Goal: Navigation & Orientation: Find specific page/section

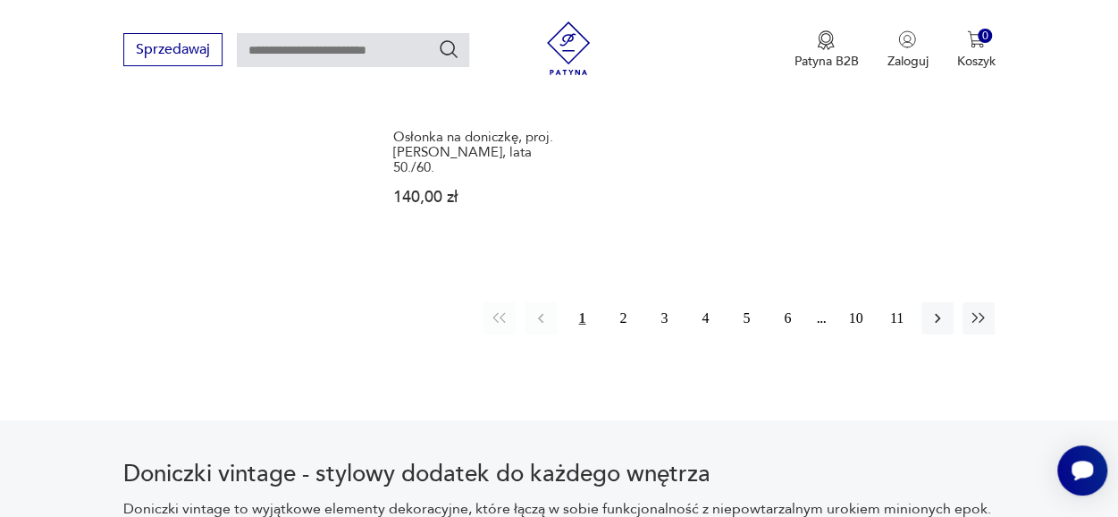
scroll to position [2706, 0]
click at [933, 308] on icon "button" at bounding box center [938, 317] width 18 height 18
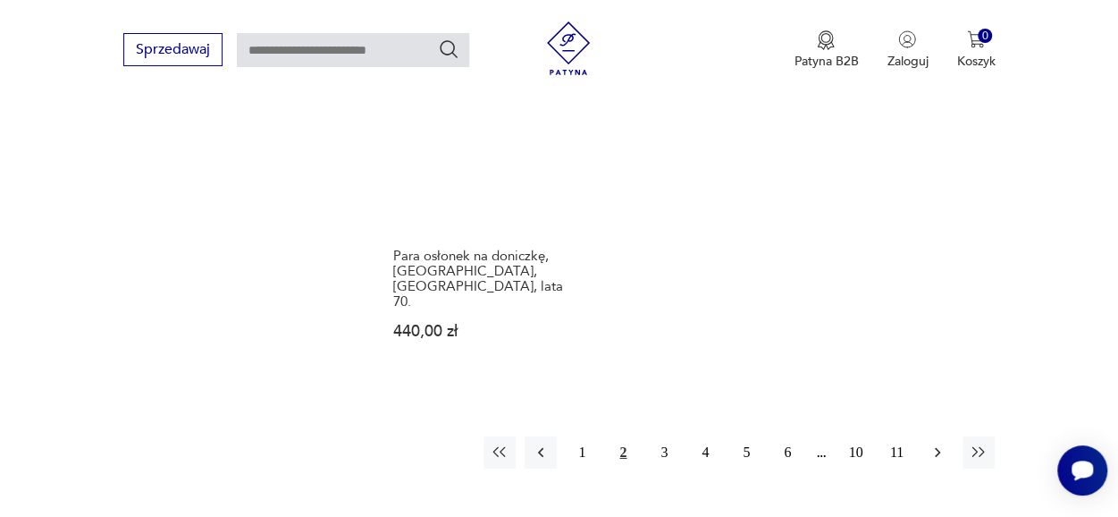
scroll to position [2628, 0]
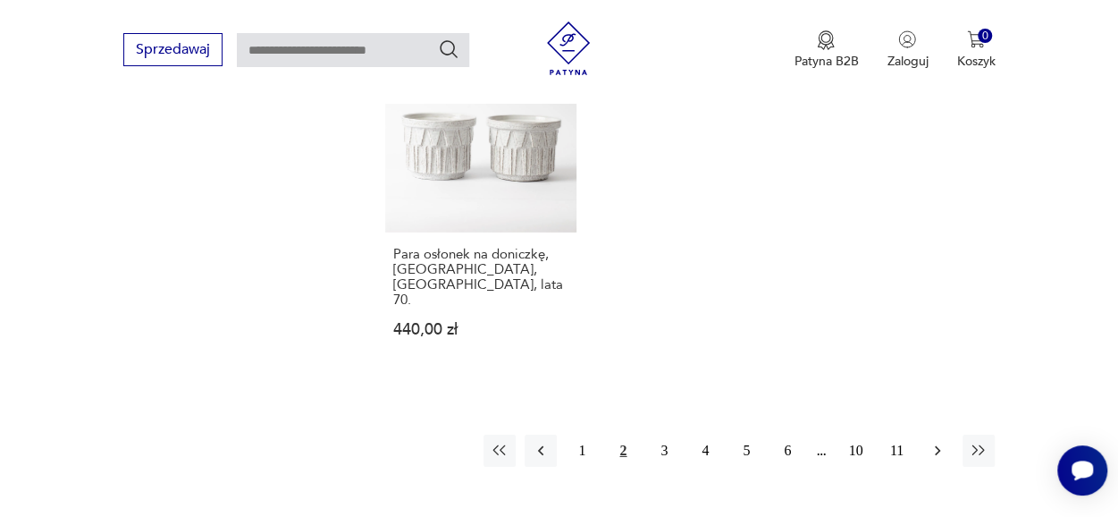
click at [936, 442] on icon "button" at bounding box center [938, 451] width 18 height 18
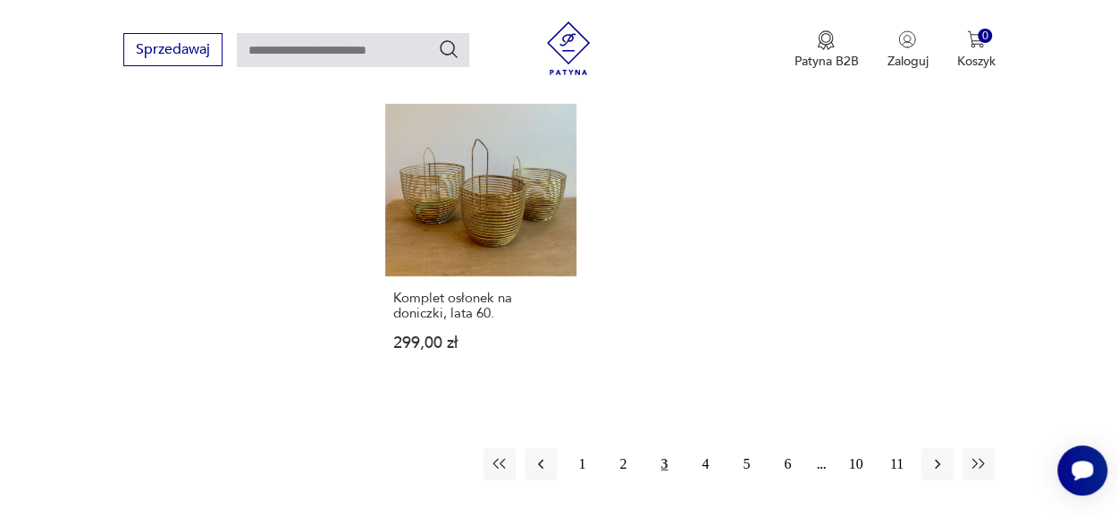
scroll to position [2546, 0]
click at [933, 458] on icon "button" at bounding box center [938, 462] width 18 height 18
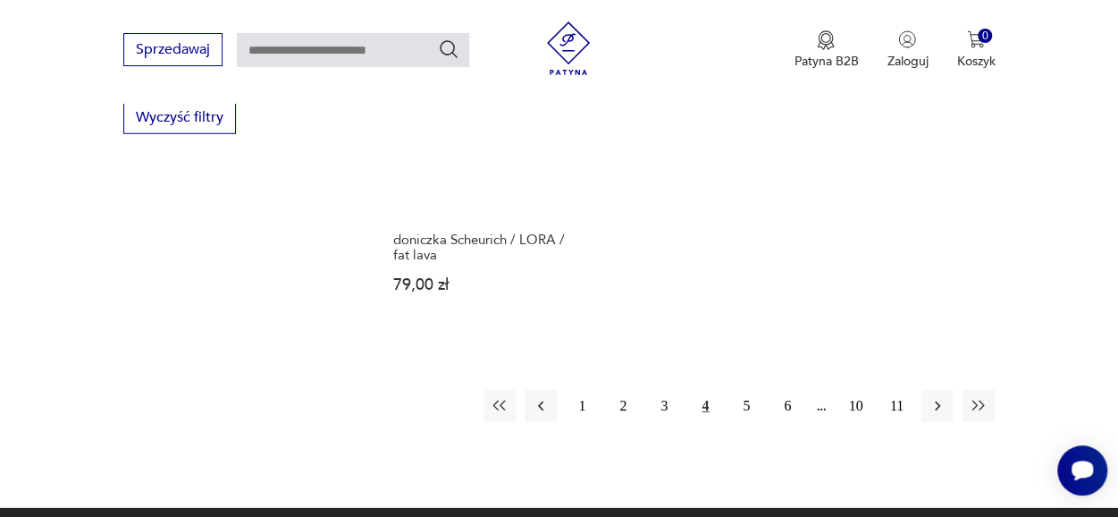
scroll to position [2489, 0]
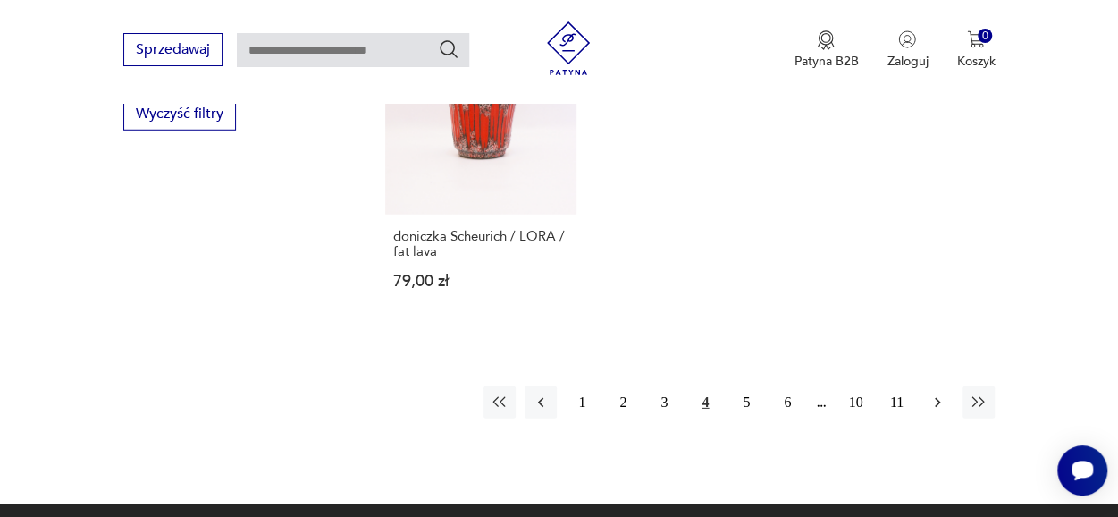
click at [937, 396] on icon "button" at bounding box center [938, 402] width 18 height 18
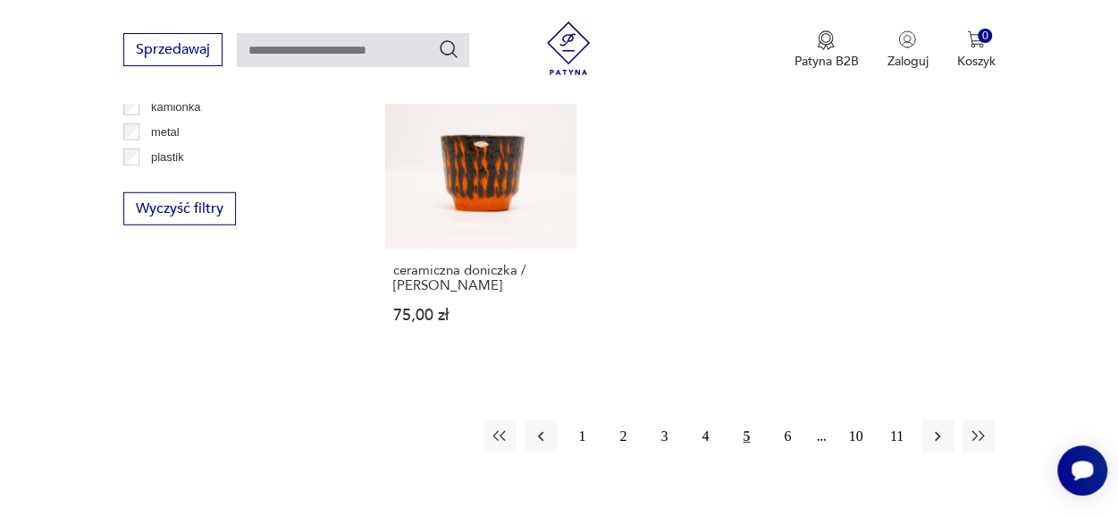
scroll to position [2396, 0]
click at [937, 426] on icon "button" at bounding box center [938, 435] width 18 height 18
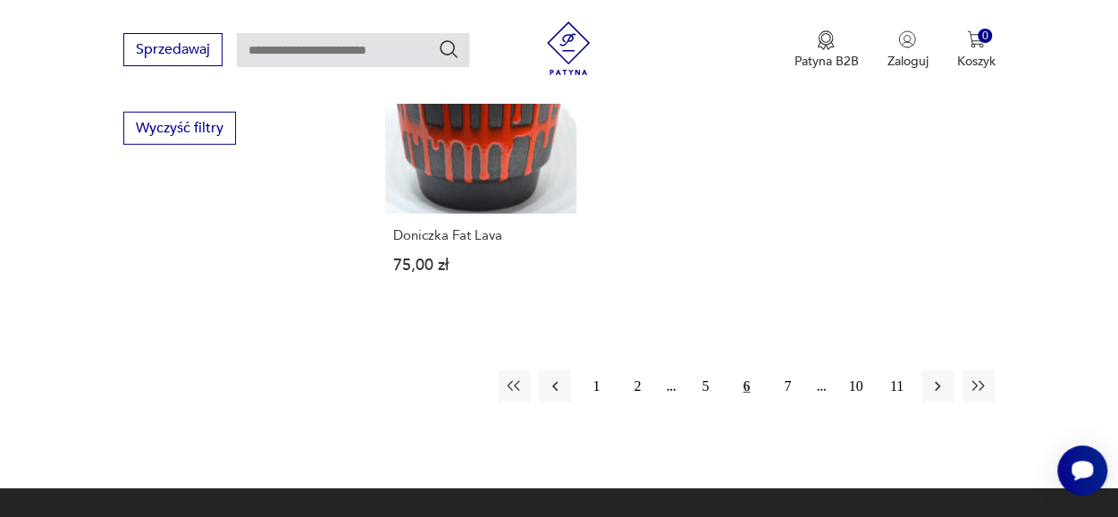
scroll to position [2476, 0]
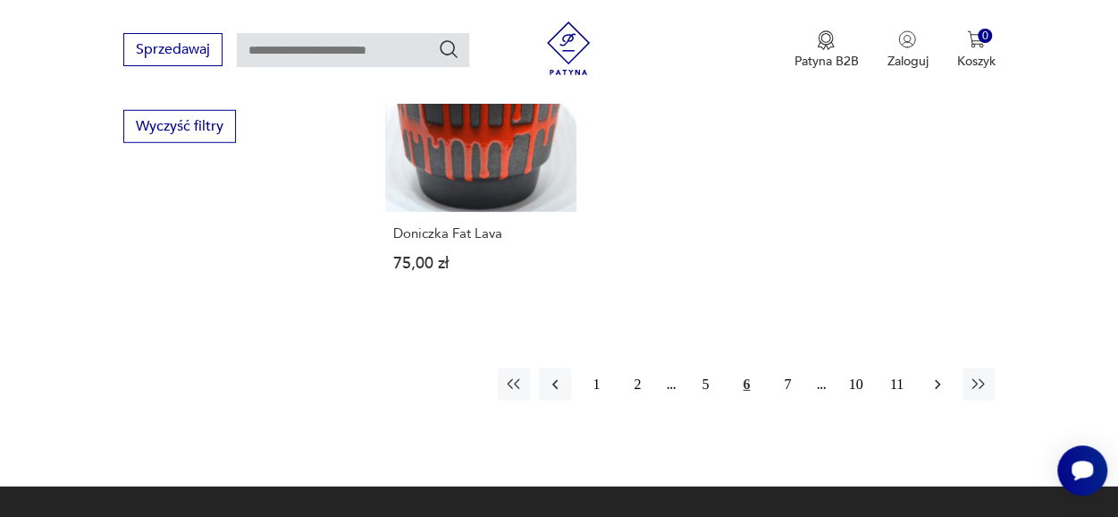
click at [939, 375] on icon "button" at bounding box center [938, 384] width 18 height 18
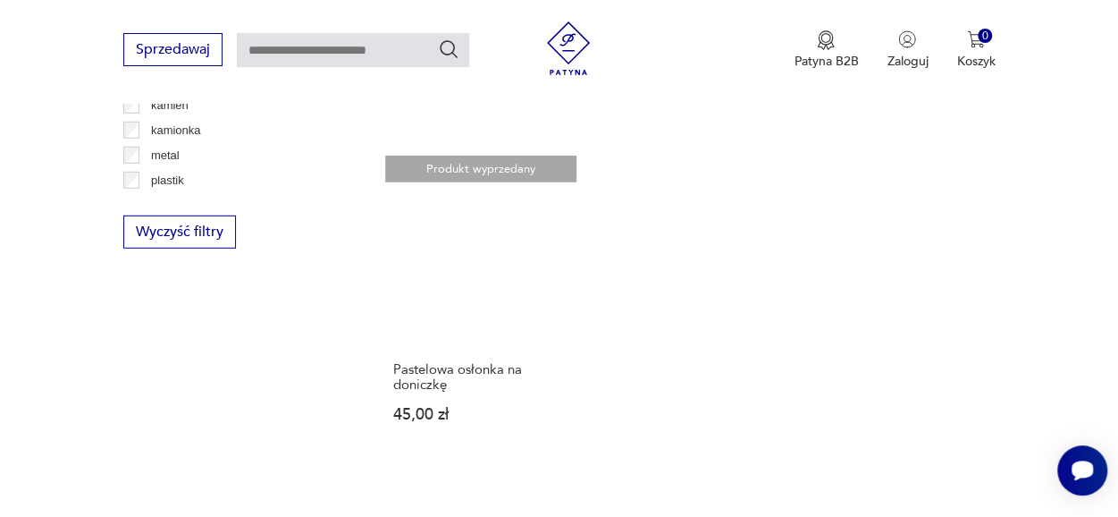
scroll to position [2373, 0]
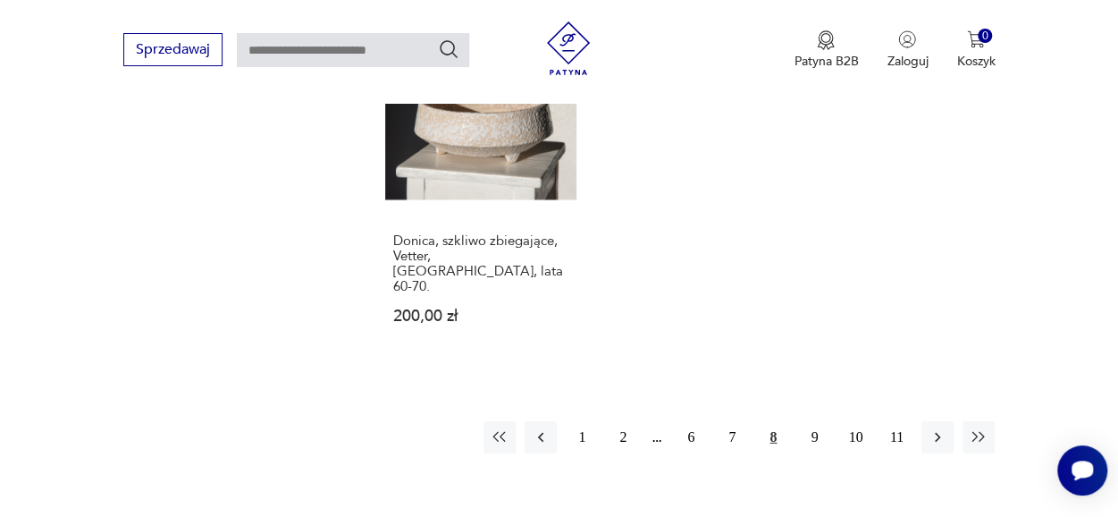
scroll to position [2532, 0]
click at [942, 419] on button "button" at bounding box center [938, 435] width 32 height 32
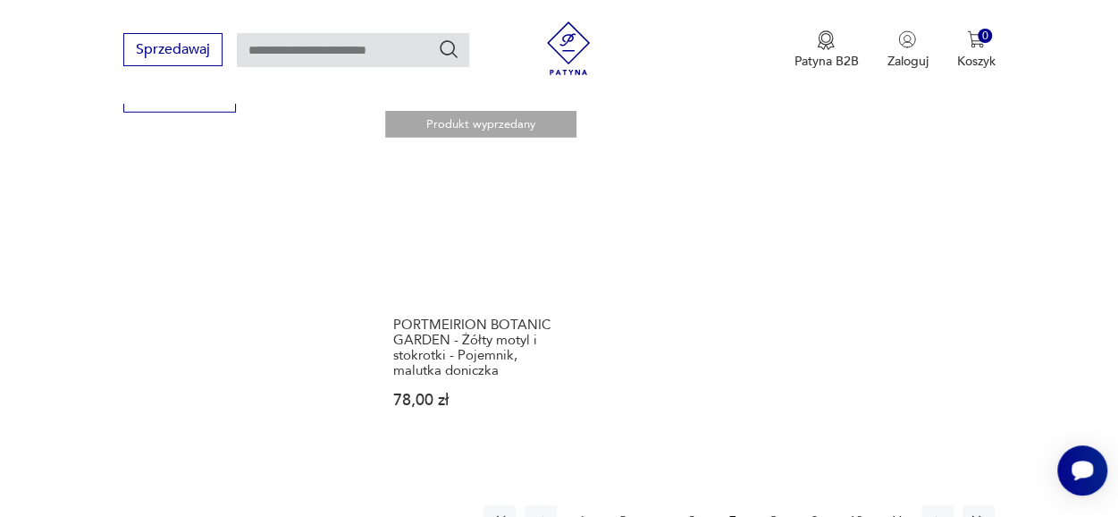
scroll to position [2507, 0]
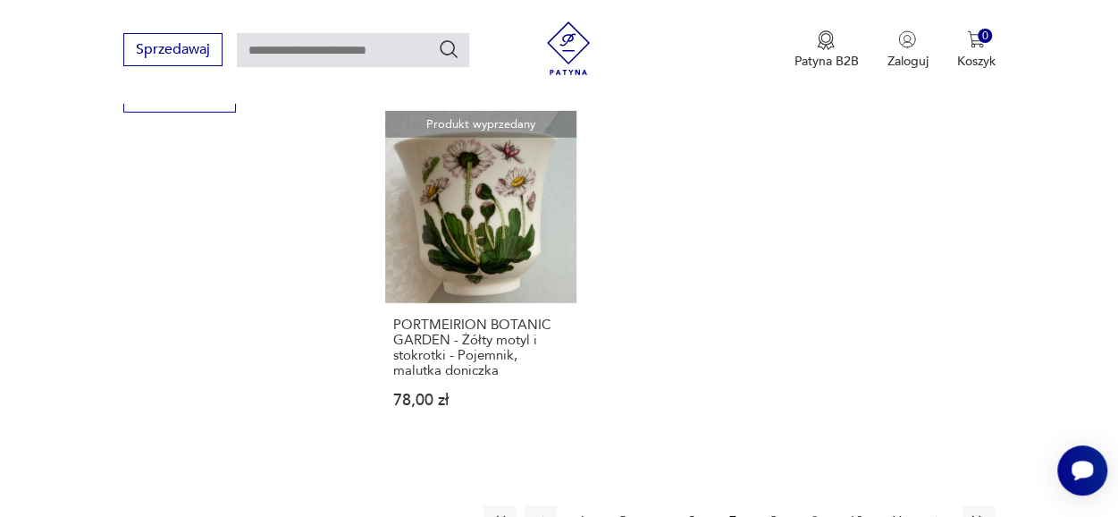
click at [939, 512] on icon "button" at bounding box center [938, 521] width 18 height 18
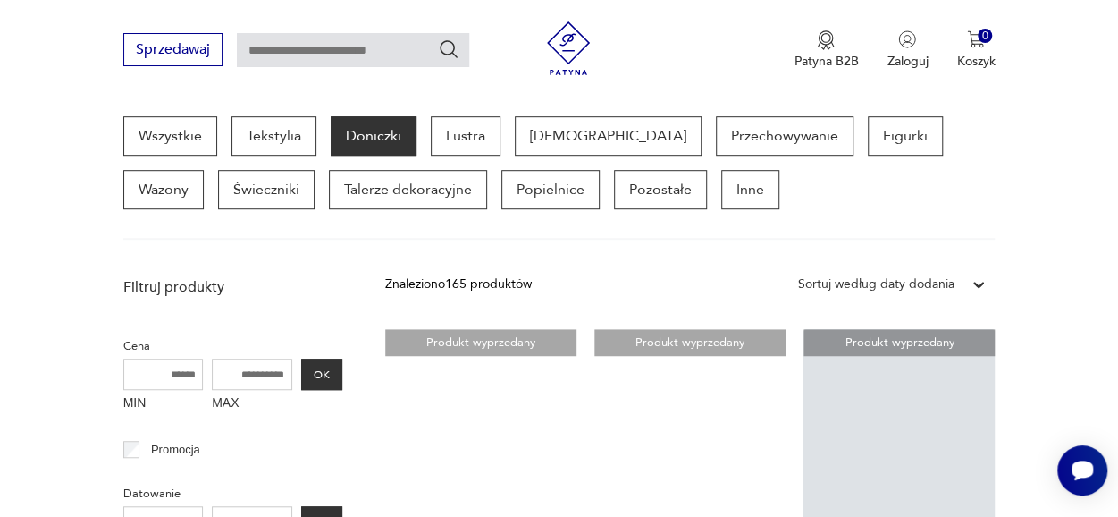
scroll to position [474, 0]
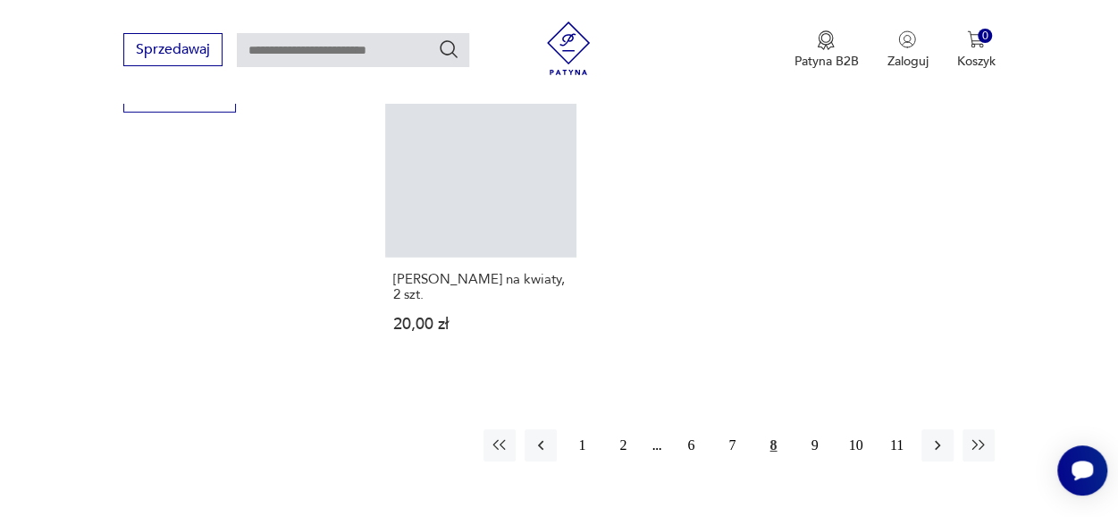
scroll to position [2532, 0]
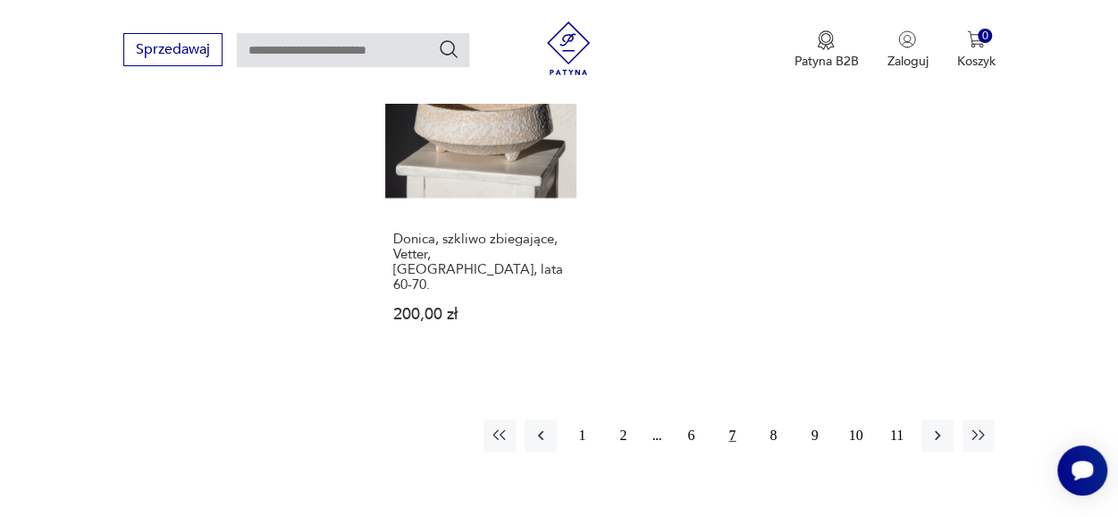
scroll to position [2373, 0]
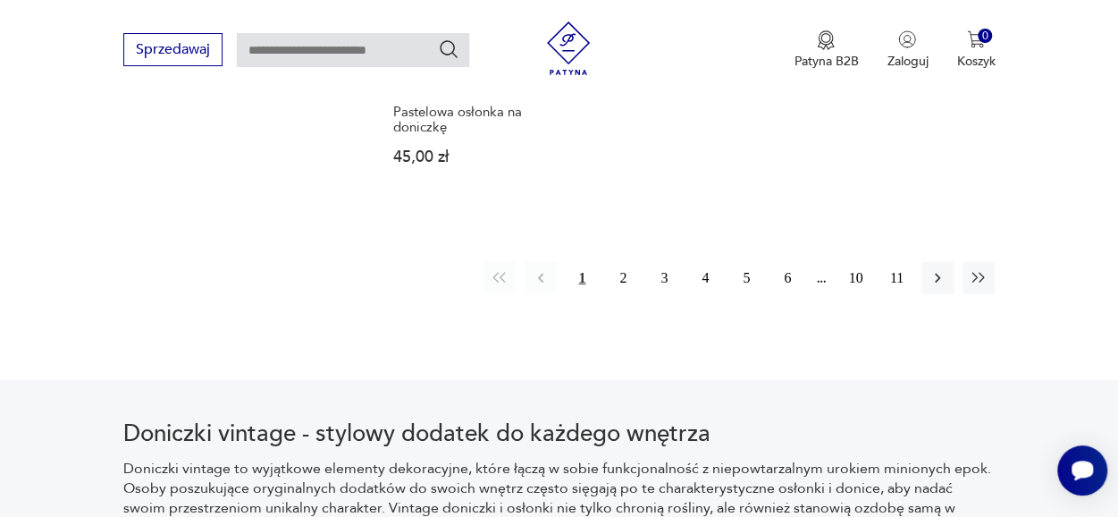
scroll to position [27, 0]
